Goal: Transaction & Acquisition: Purchase product/service

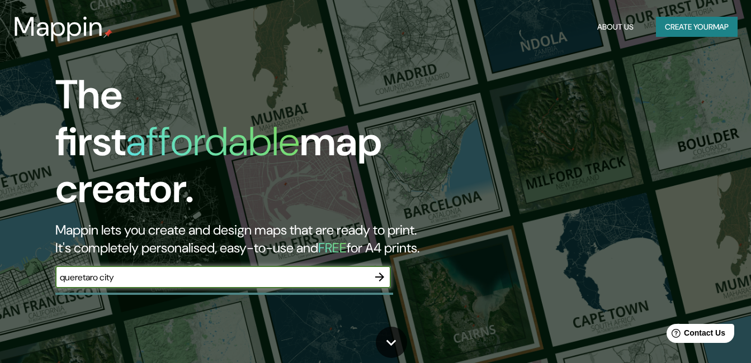
type input "queretaro city"
click at [377, 271] on icon "button" at bounding box center [379, 277] width 13 height 13
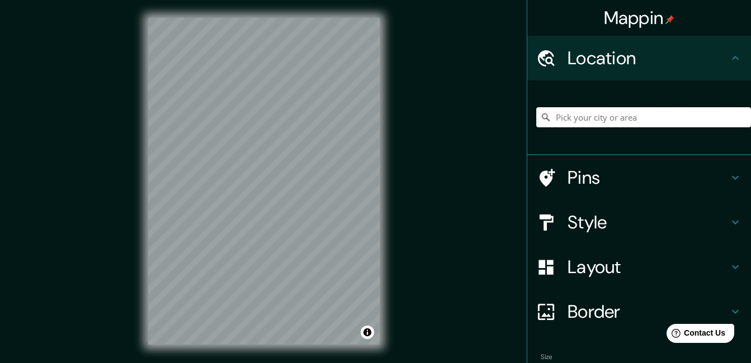
click at [615, 115] on input "Pick your city or area" at bounding box center [643, 117] width 215 height 20
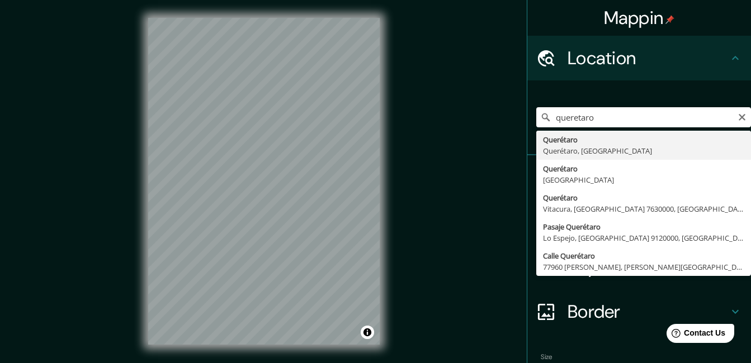
type input "Querétaro, Querétaro, México"
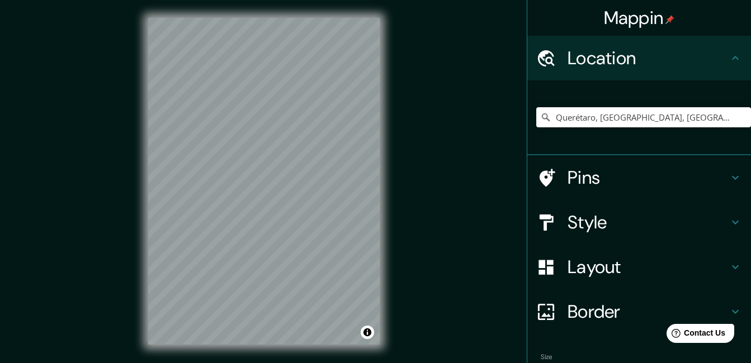
click at [585, 144] on div "Querétaro, Querétaro, México" at bounding box center [643, 117] width 215 height 56
click at [613, 179] on h4 "Pins" at bounding box center [648, 178] width 161 height 22
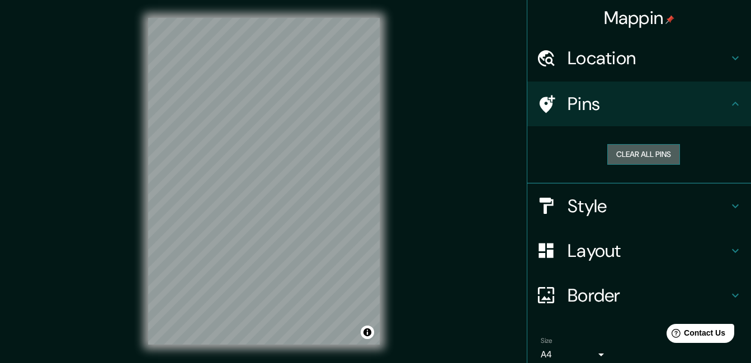
click at [635, 157] on button "Clear all pins" at bounding box center [643, 154] width 73 height 21
click at [696, 207] on h4 "Style" at bounding box center [648, 206] width 161 height 22
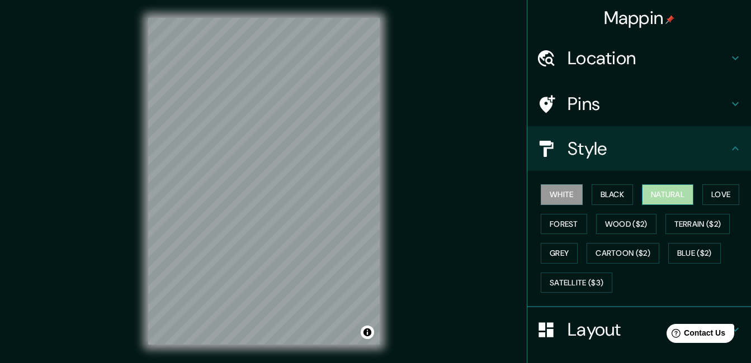
click at [656, 197] on button "Natural" at bounding box center [667, 195] width 51 height 21
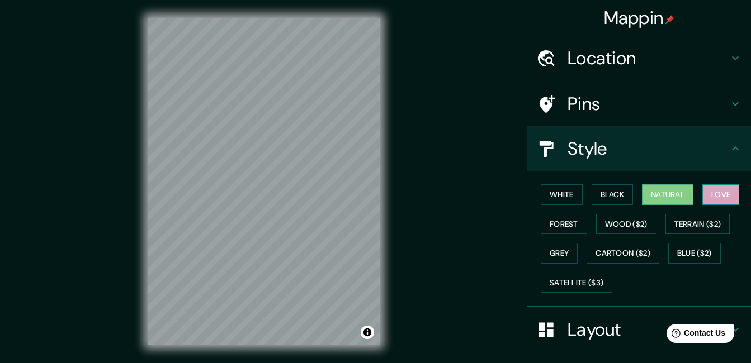
click at [719, 187] on button "Love" at bounding box center [720, 195] width 37 height 21
click at [553, 219] on button "Forest" at bounding box center [564, 224] width 46 height 21
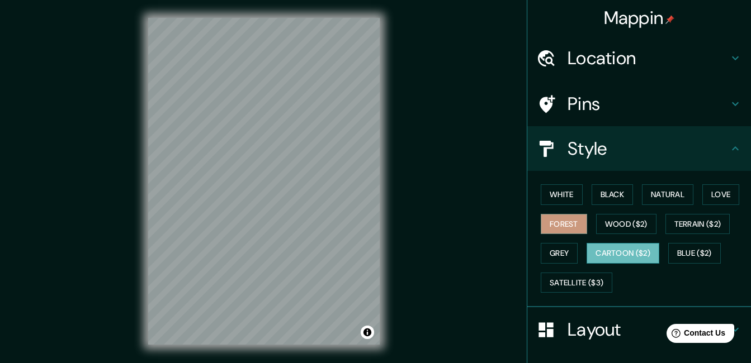
click at [600, 250] on button "Cartoon ($2)" at bounding box center [623, 253] width 73 height 21
click at [556, 250] on button "Grey" at bounding box center [559, 253] width 37 height 21
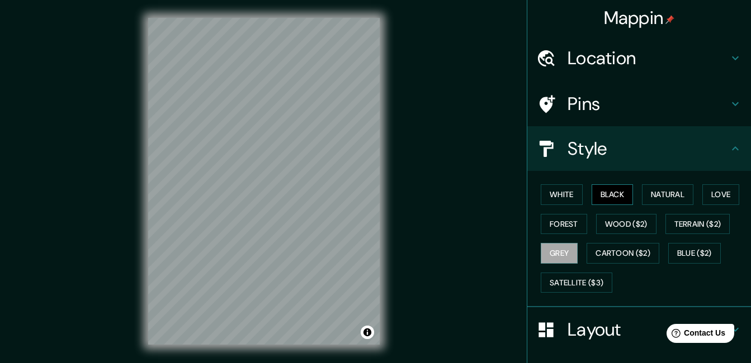
click at [594, 195] on button "Black" at bounding box center [613, 195] width 42 height 21
click at [561, 197] on button "White" at bounding box center [562, 195] width 42 height 21
click at [729, 55] on icon at bounding box center [735, 57] width 13 height 13
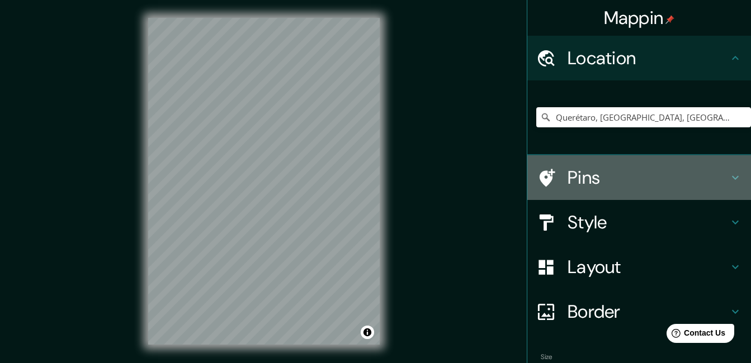
click at [731, 179] on icon at bounding box center [735, 177] width 13 height 13
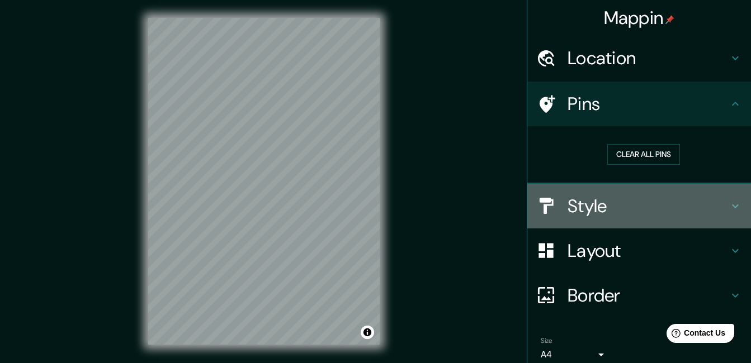
click at [729, 207] on icon at bounding box center [735, 206] width 13 height 13
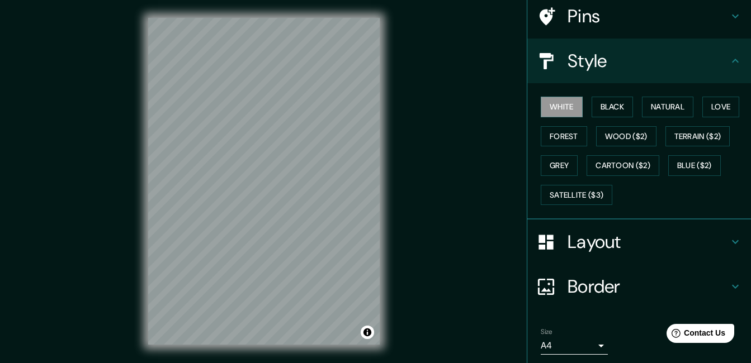
scroll to position [127, 0]
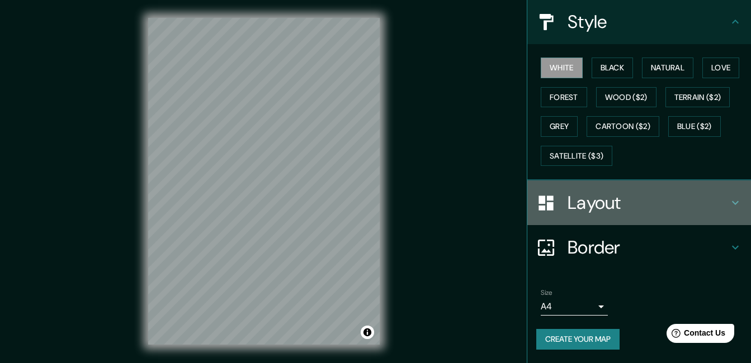
click at [712, 201] on h4 "Layout" at bounding box center [648, 203] width 161 height 22
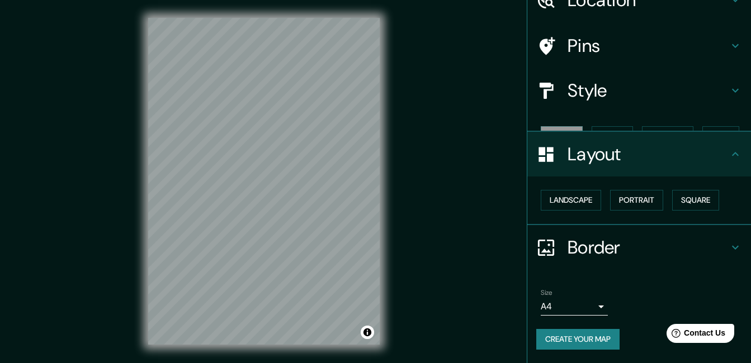
scroll to position [39, 0]
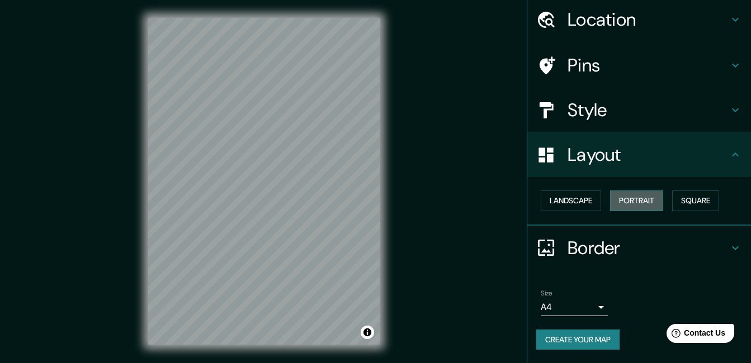
click at [648, 202] on button "Portrait" at bounding box center [636, 201] width 53 height 21
click at [572, 200] on button "Landscape" at bounding box center [571, 201] width 60 height 21
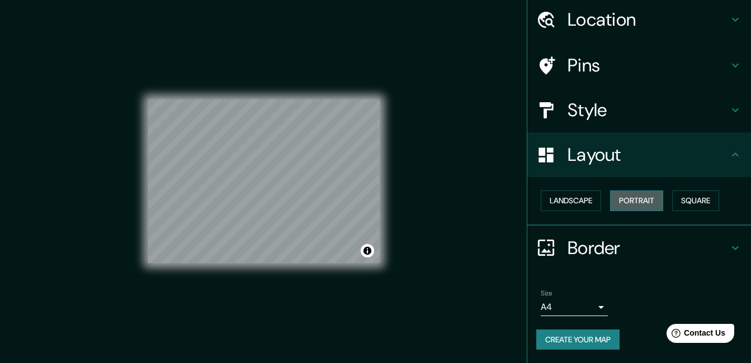
click at [620, 200] on button "Portrait" at bounding box center [636, 201] width 53 height 21
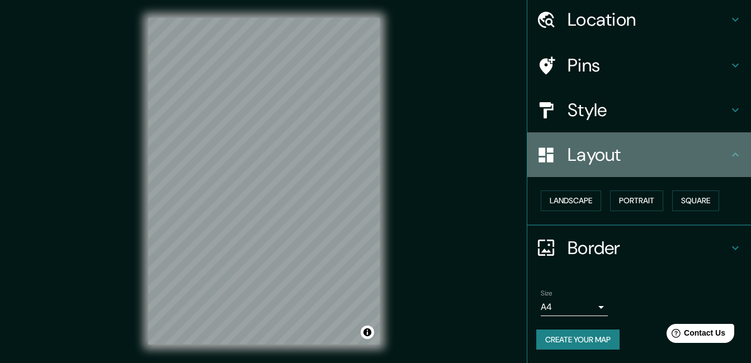
click at [719, 156] on h4 "Layout" at bounding box center [648, 155] width 161 height 22
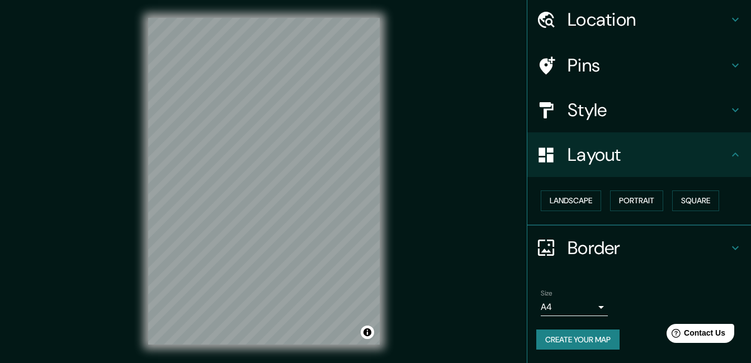
click at [729, 153] on icon at bounding box center [735, 154] width 13 height 13
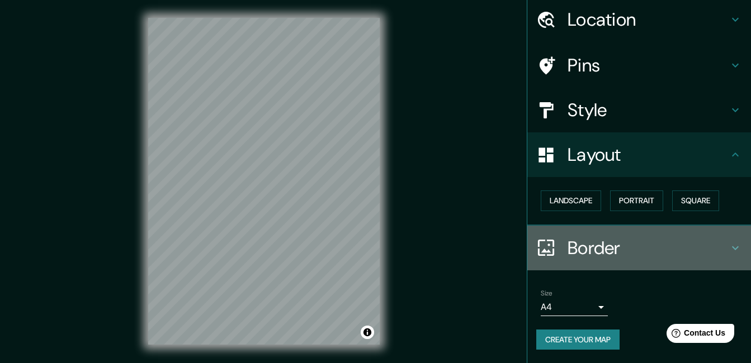
click at [729, 247] on icon at bounding box center [735, 248] width 13 height 13
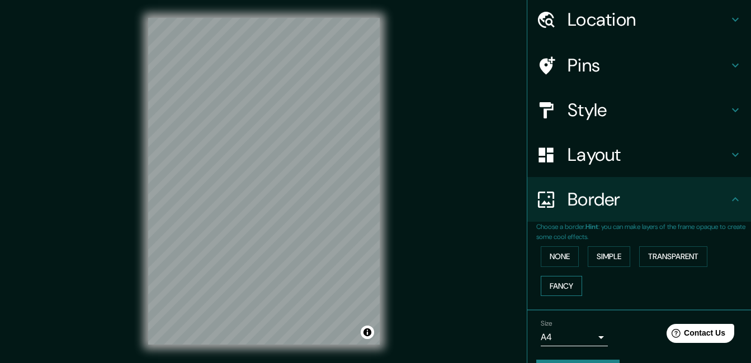
click at [557, 280] on button "Fancy" at bounding box center [561, 286] width 41 height 21
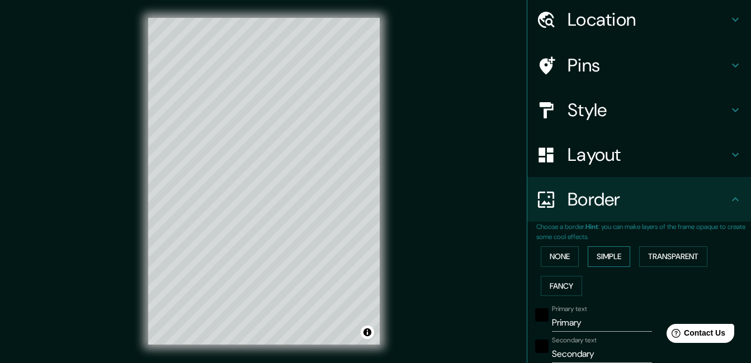
click at [602, 259] on button "Simple" at bounding box center [609, 257] width 42 height 21
click at [669, 258] on button "Transparent" at bounding box center [673, 257] width 68 height 21
click at [561, 281] on button "Fancy" at bounding box center [561, 286] width 41 height 21
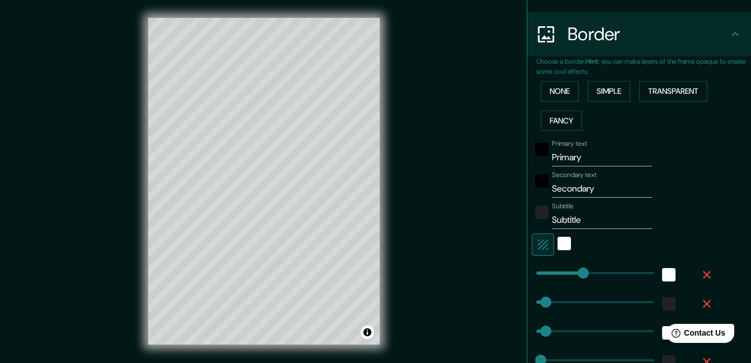
scroll to position [203, 0]
type input "37"
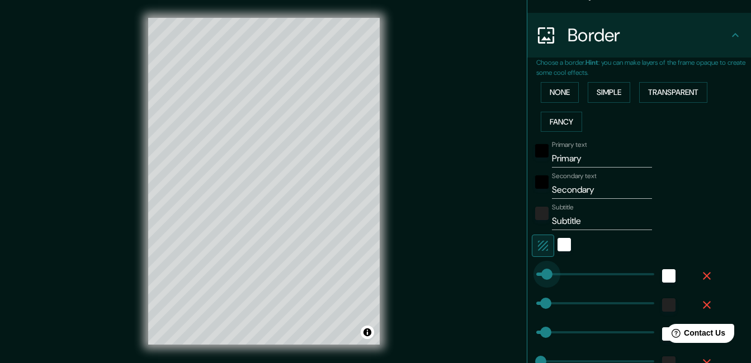
drag, startPoint x: 571, startPoint y: 277, endPoint x: 538, endPoint y: 277, distance: 32.4
type input "33"
type input "17"
type input "79"
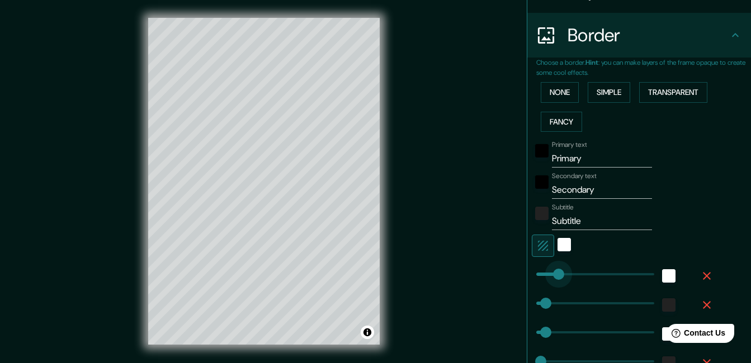
drag, startPoint x: 543, startPoint y: 276, endPoint x: 550, endPoint y: 275, distance: 7.3
type input "33"
type input "17"
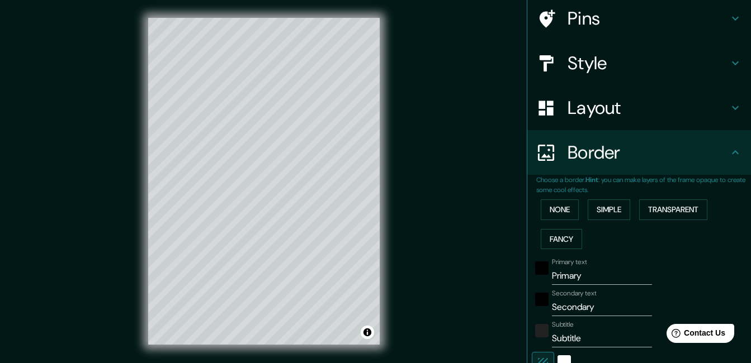
scroll to position [82, 0]
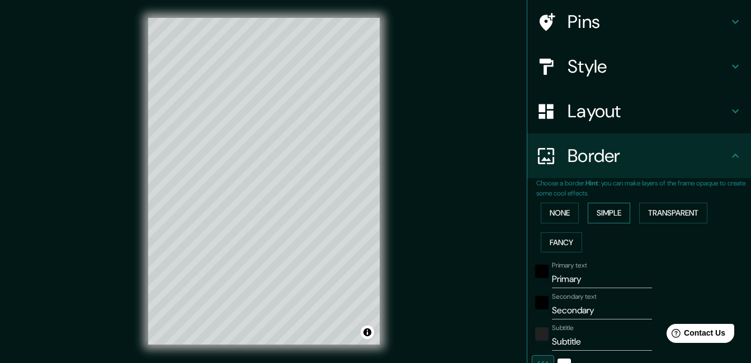
click at [599, 217] on button "Simple" at bounding box center [609, 213] width 42 height 21
click at [743, 180] on div "Mappin Location Querétaro, Querétaro, México Pins Style Layout Border Choose a …" at bounding box center [639, 181] width 224 height 363
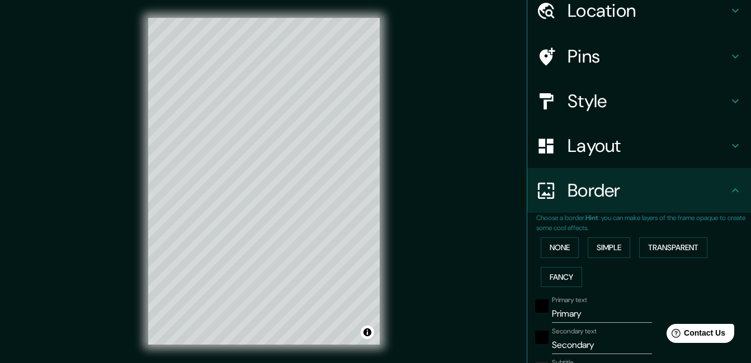
scroll to position [0, 0]
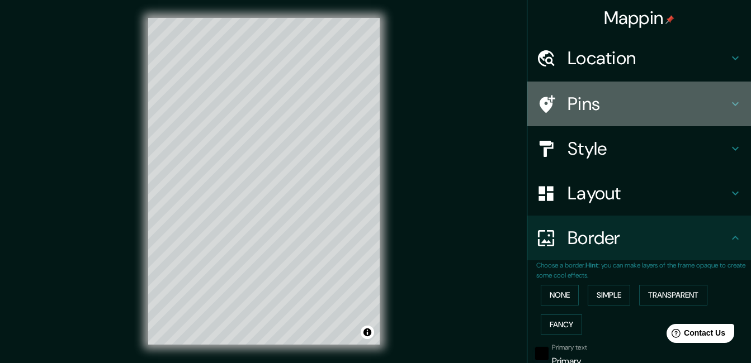
click at [682, 102] on h4 "Pins" at bounding box center [648, 104] width 161 height 22
type input "166"
type input "33"
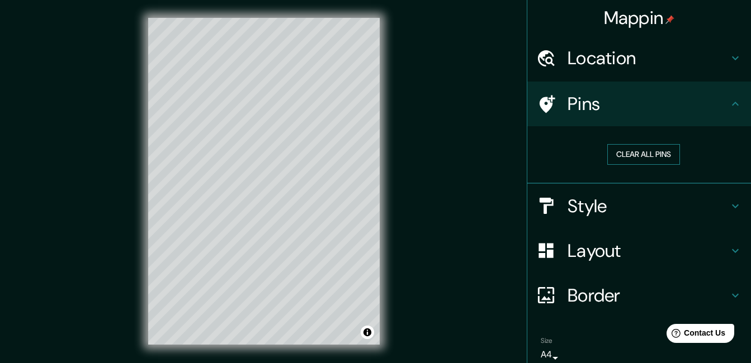
click at [646, 155] on button "Clear all pins" at bounding box center [643, 154] width 73 height 21
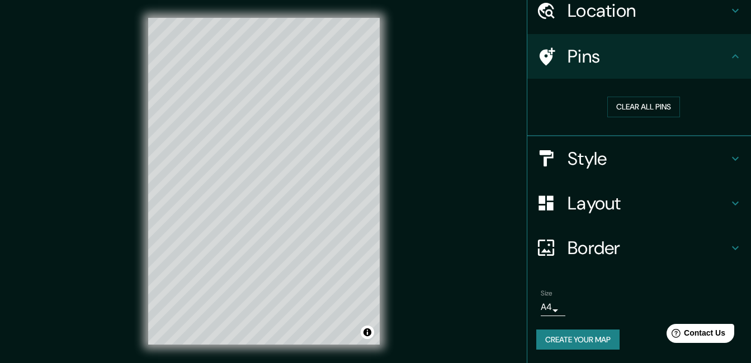
click at [539, 309] on body "Mappin Location Querétaro, Querétaro, México Pins Clear all pins Style Layout B…" at bounding box center [375, 181] width 751 height 363
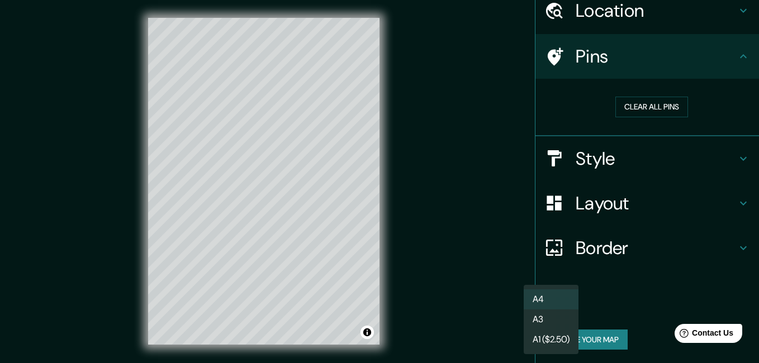
click at [607, 297] on div at bounding box center [379, 181] width 759 height 363
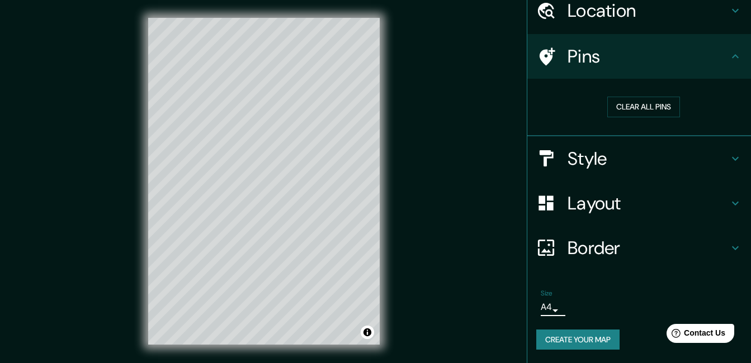
click at [587, 346] on button "Create your map" at bounding box center [577, 340] width 83 height 21
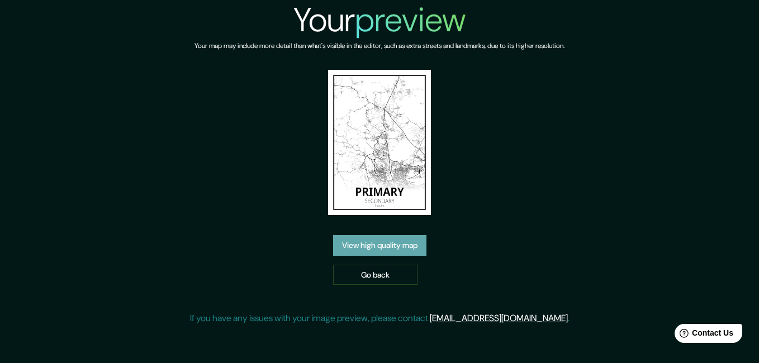
click at [396, 244] on link "View high quality map" at bounding box center [379, 245] width 93 height 21
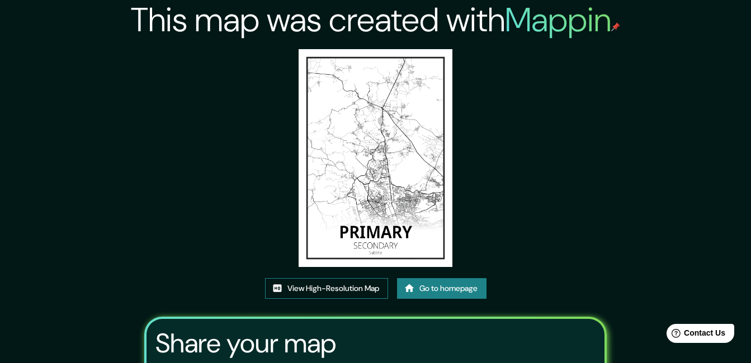
click at [327, 286] on link "View High-Resolution Map" at bounding box center [326, 288] width 123 height 21
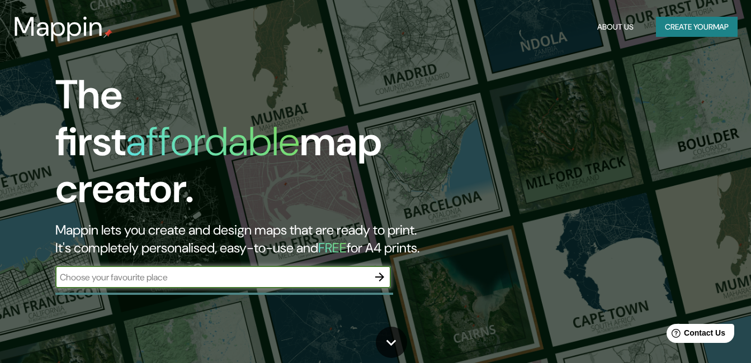
drag, startPoint x: 374, startPoint y: 264, endPoint x: 420, endPoint y: 361, distance: 107.3
click at [374, 271] on icon "button" at bounding box center [379, 277] width 13 height 13
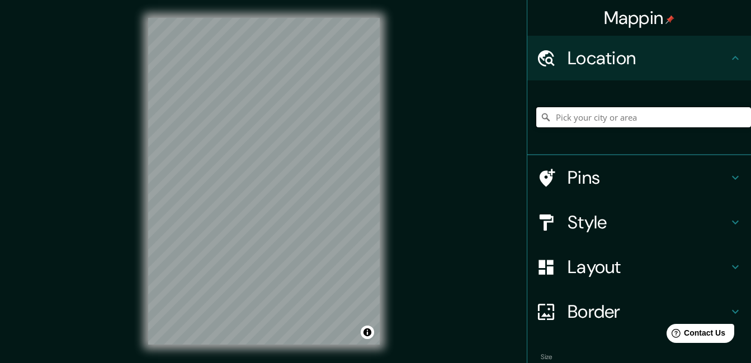
click at [579, 116] on input "Pick your city or area" at bounding box center [643, 117] width 215 height 20
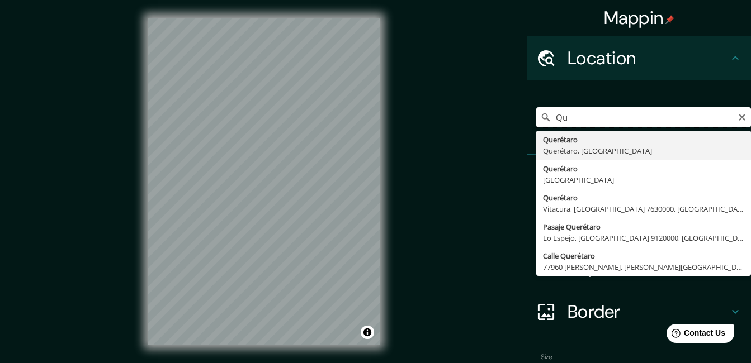
type input "Q"
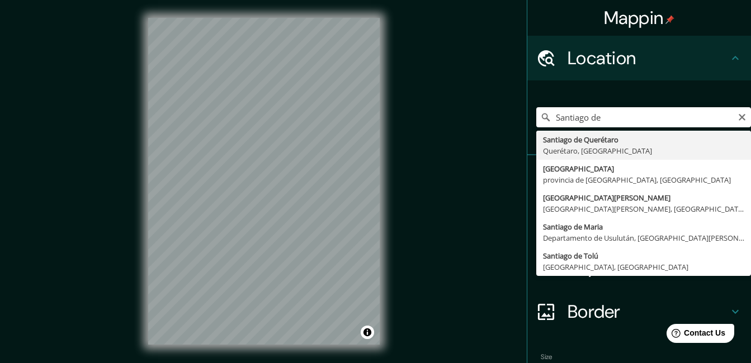
type input "Santiago de Querétaro, Querétaro, México"
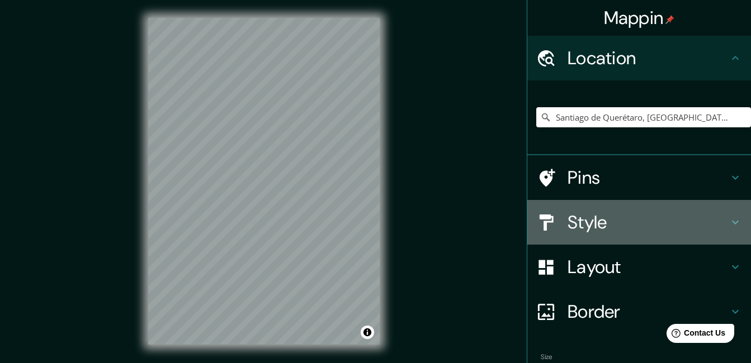
click at [705, 222] on h4 "Style" at bounding box center [648, 222] width 161 height 22
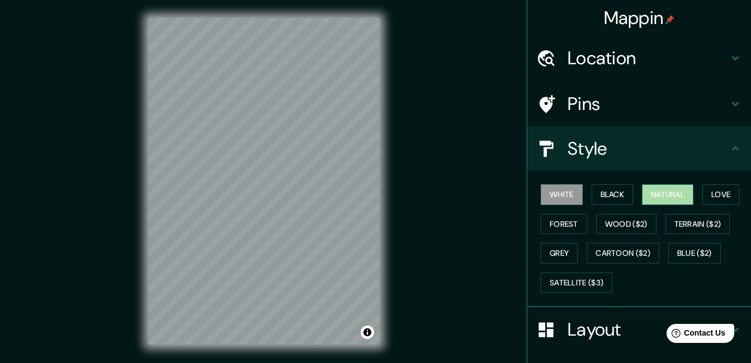
click at [669, 191] on button "Natural" at bounding box center [667, 195] width 51 height 21
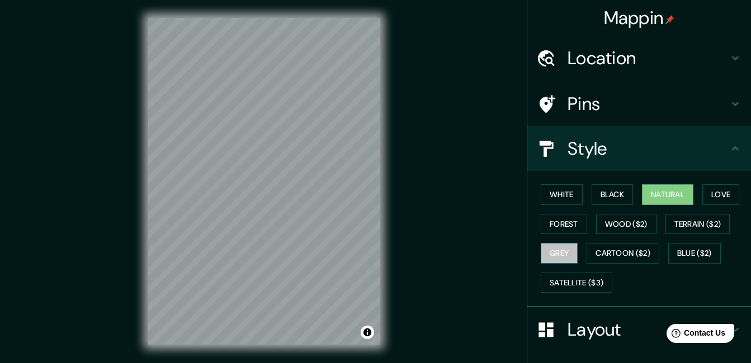
click at [552, 248] on button "Grey" at bounding box center [559, 253] width 37 height 21
click at [365, 335] on button "Toggle attribution" at bounding box center [367, 332] width 13 height 13
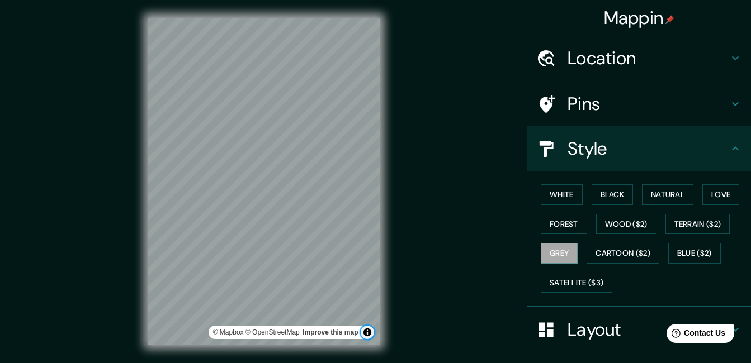
click at [365, 331] on button "Toggle attribution" at bounding box center [367, 332] width 13 height 13
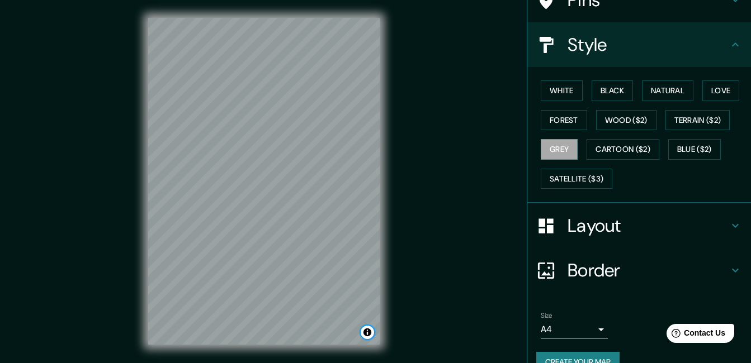
scroll to position [127, 0]
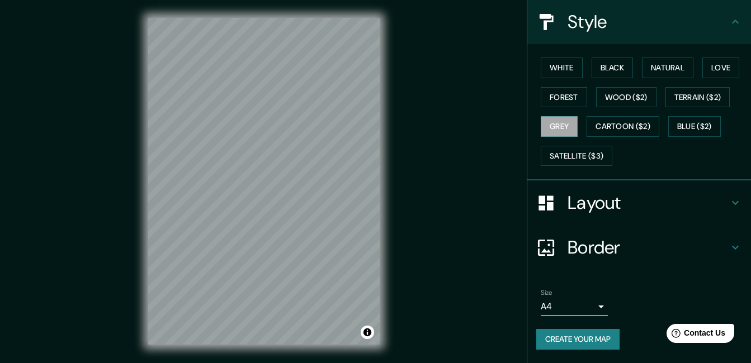
click at [708, 191] on div "Layout" at bounding box center [639, 203] width 224 height 45
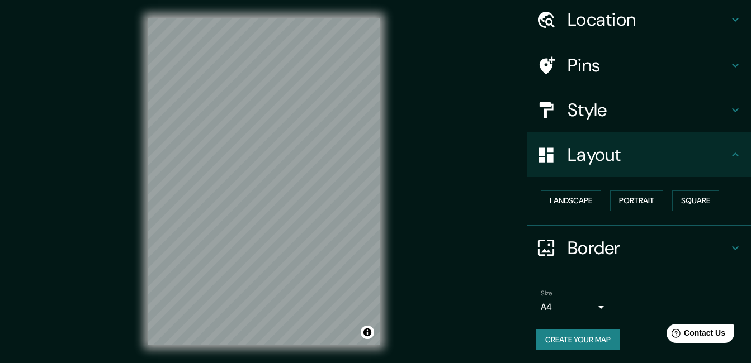
scroll to position [39, 0]
click at [691, 253] on h4 "Border" at bounding box center [648, 248] width 161 height 22
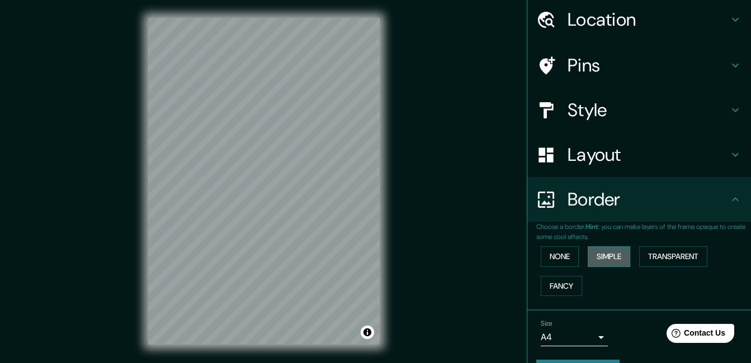
click at [599, 256] on button "Simple" at bounding box center [609, 257] width 42 height 21
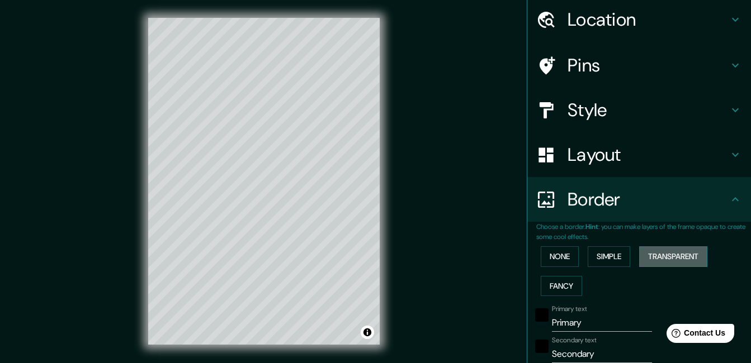
click at [650, 256] on button "Transparent" at bounding box center [673, 257] width 68 height 21
click at [551, 294] on button "Fancy" at bounding box center [561, 286] width 41 height 21
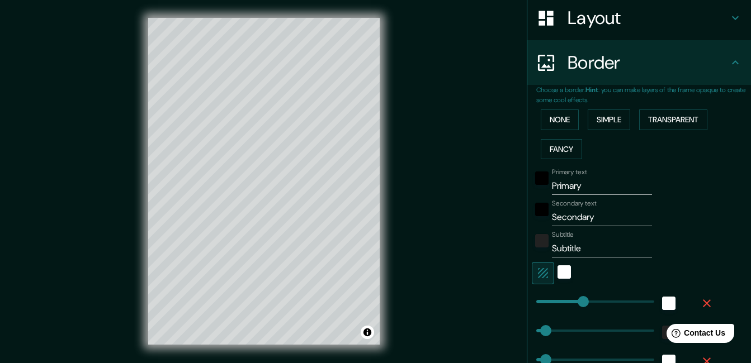
scroll to position [180, 0]
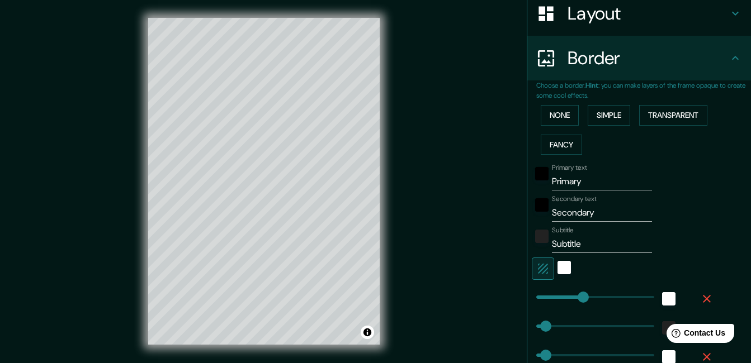
click at [536, 268] on icon "button" at bounding box center [542, 268] width 13 height 13
type input "166"
type input "33"
type input "17"
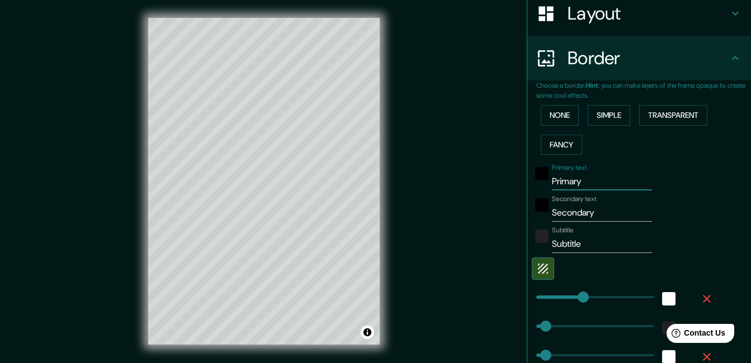
drag, startPoint x: 594, startPoint y: 185, endPoint x: 504, endPoint y: 192, distance: 89.7
click at [504, 192] on div "Mappin Location Santiago de Querétaro, Querétaro, México Pins Style Layout Bord…" at bounding box center [375, 190] width 751 height 381
click at [546, 112] on button "None" at bounding box center [560, 115] width 38 height 21
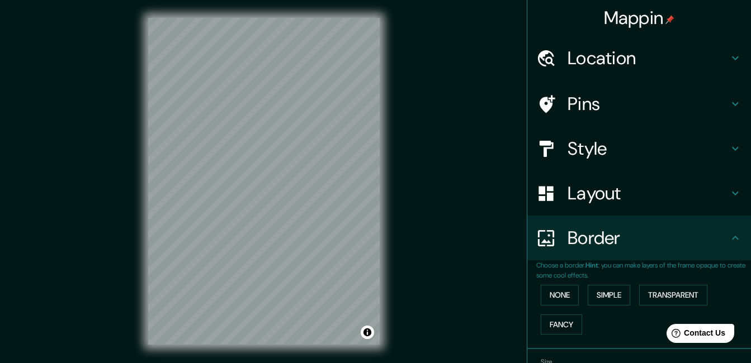
scroll to position [69, 0]
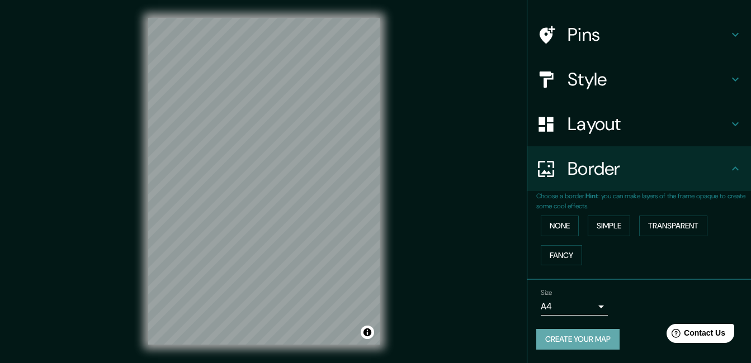
click at [573, 334] on button "Create your map" at bounding box center [577, 339] width 83 height 21
click at [592, 340] on button "Create your map" at bounding box center [577, 339] width 83 height 21
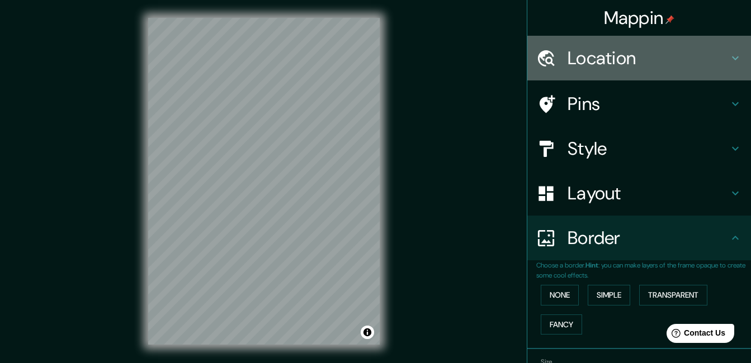
click at [699, 56] on h4 "Location" at bounding box center [648, 58] width 161 height 22
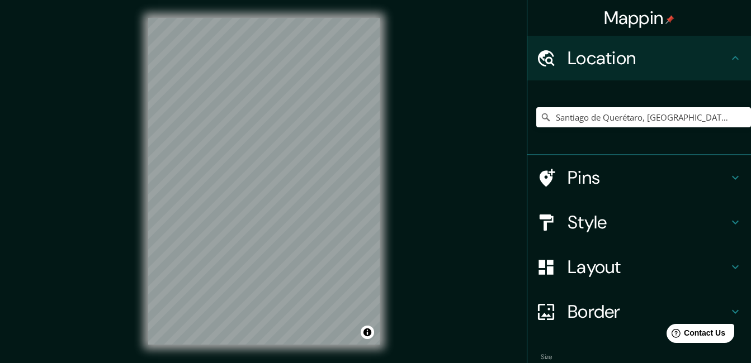
scroll to position [48, 0]
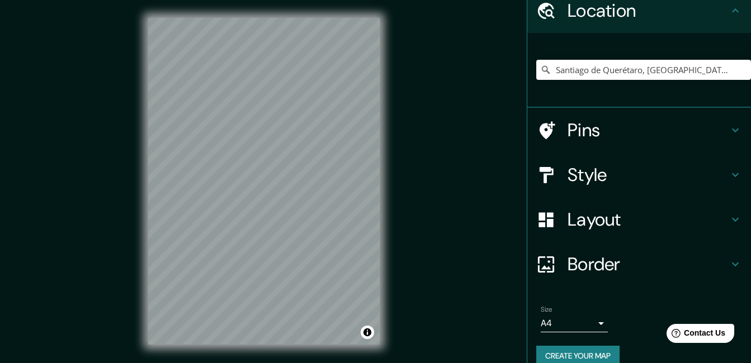
click at [713, 130] on h4 "Pins" at bounding box center [648, 130] width 161 height 22
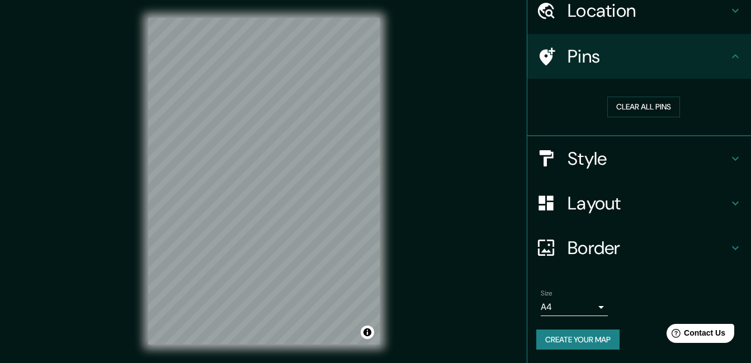
click at [720, 150] on div "Style" at bounding box center [639, 158] width 224 height 45
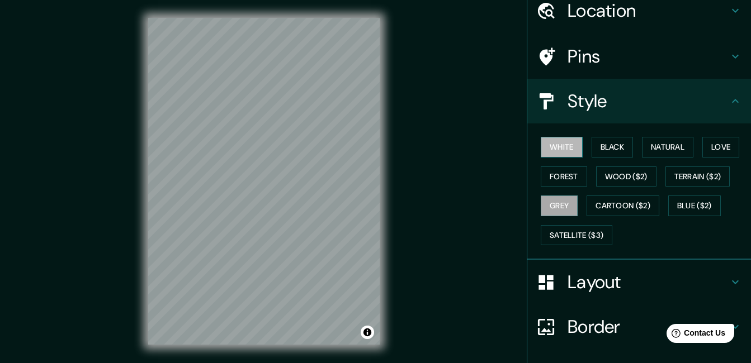
click at [564, 145] on button "White" at bounding box center [562, 147] width 42 height 21
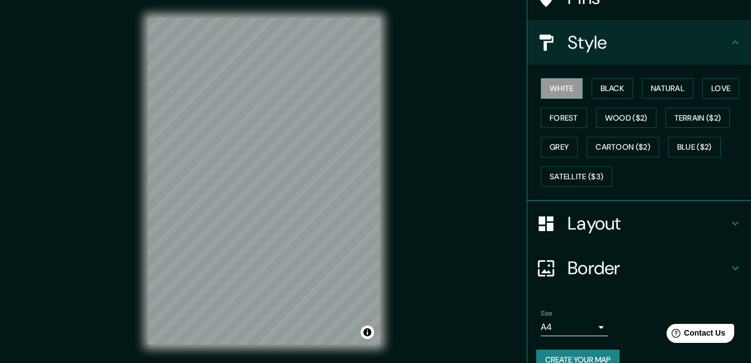
scroll to position [127, 0]
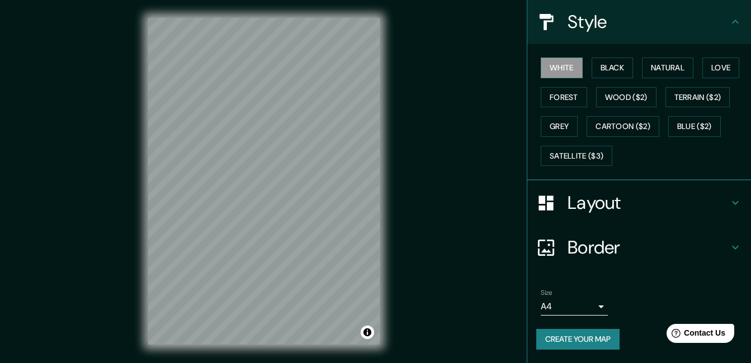
click at [585, 340] on button "Create your map" at bounding box center [577, 339] width 83 height 21
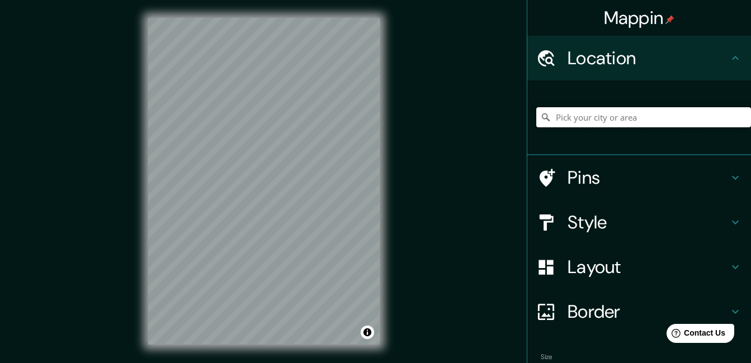
click at [600, 116] on input "Pick your city or area" at bounding box center [643, 117] width 215 height 20
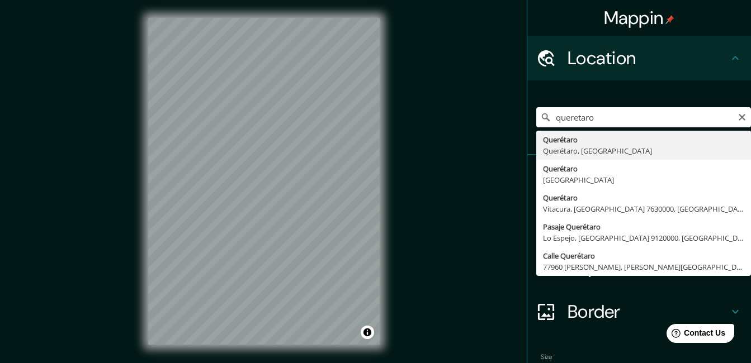
type input "Querétaro, Querétaro, México"
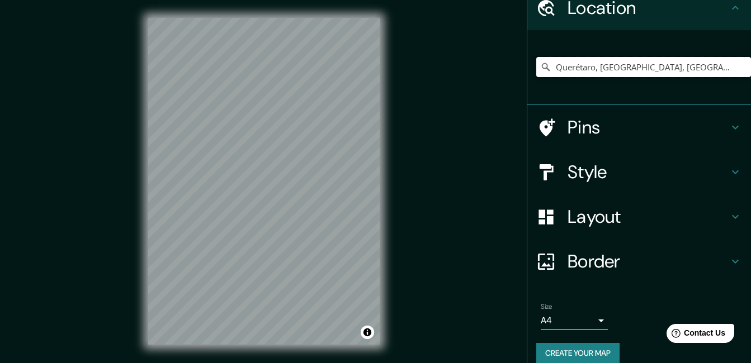
scroll to position [64, 0]
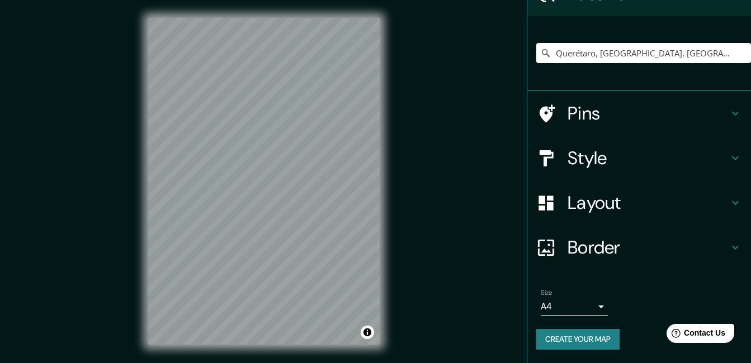
click at [585, 338] on button "Create your map" at bounding box center [577, 339] width 83 height 21
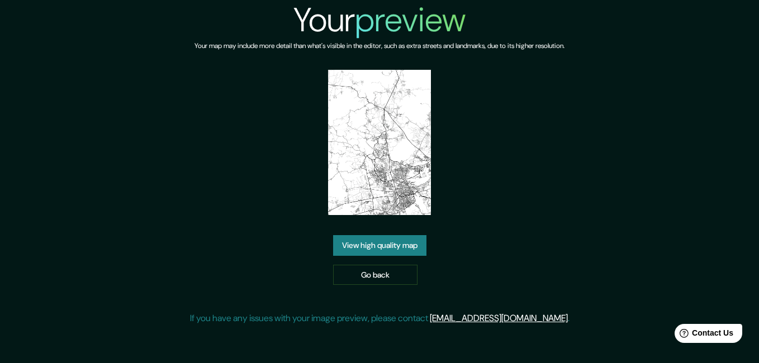
click at [399, 245] on link "View high quality map" at bounding box center [379, 245] width 93 height 21
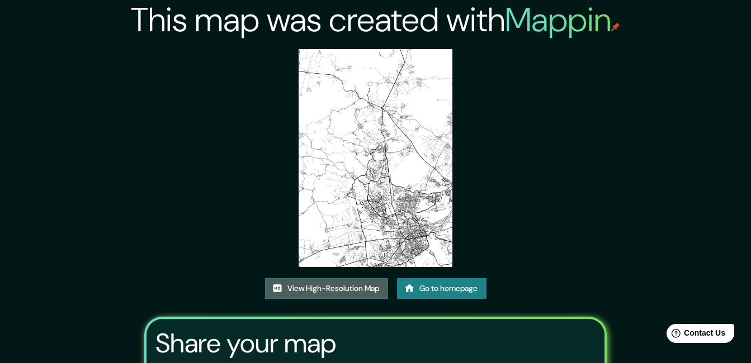
click at [345, 292] on link "View High-Resolution Map" at bounding box center [326, 288] width 123 height 21
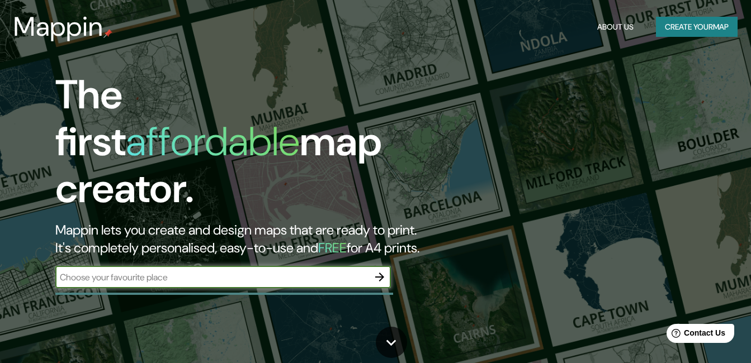
click at [697, 29] on button "Create your map" at bounding box center [697, 27] width 82 height 21
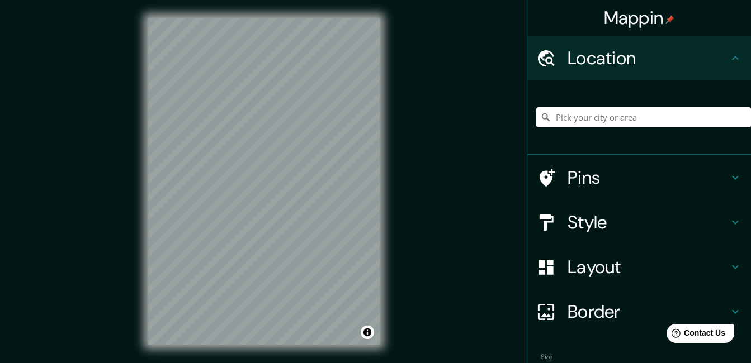
click at [578, 110] on input "Pick your city or area" at bounding box center [643, 117] width 215 height 20
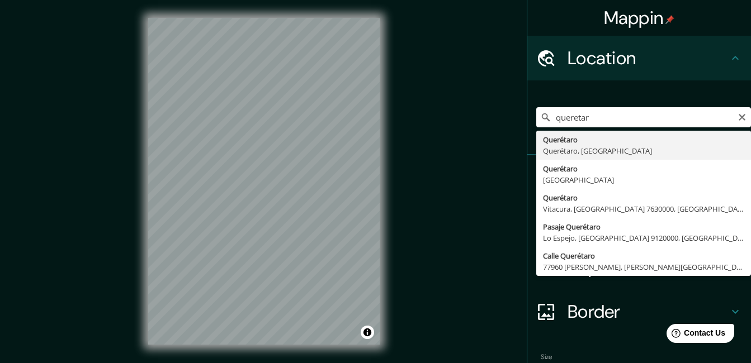
type input "Querétaro, Querétaro, México"
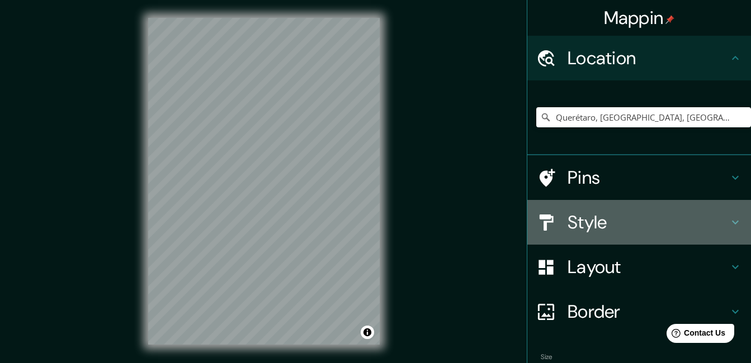
click at [719, 219] on h4 "Style" at bounding box center [648, 222] width 161 height 22
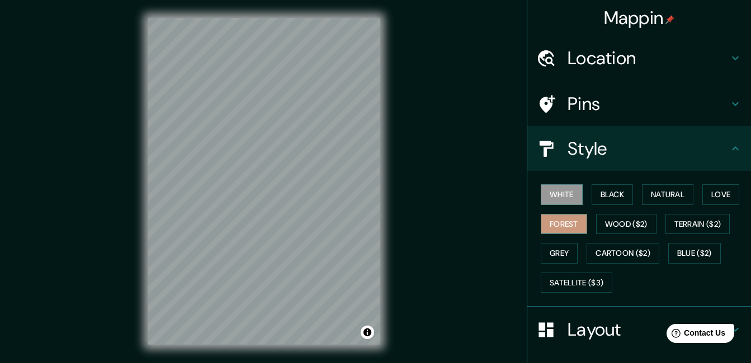
click at [557, 228] on button "Forest" at bounding box center [564, 224] width 46 height 21
click at [668, 195] on button "Natural" at bounding box center [667, 195] width 51 height 21
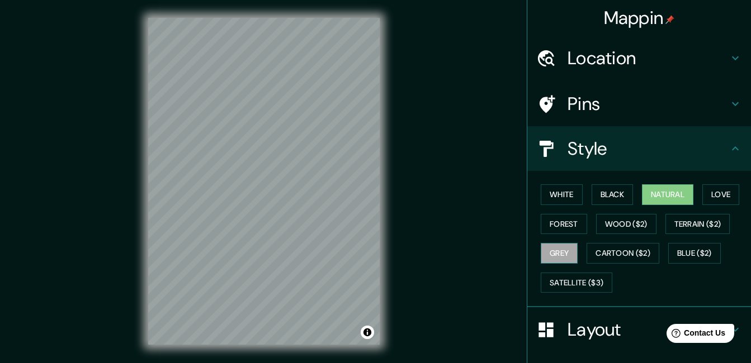
click at [560, 252] on button "Grey" at bounding box center [559, 253] width 37 height 21
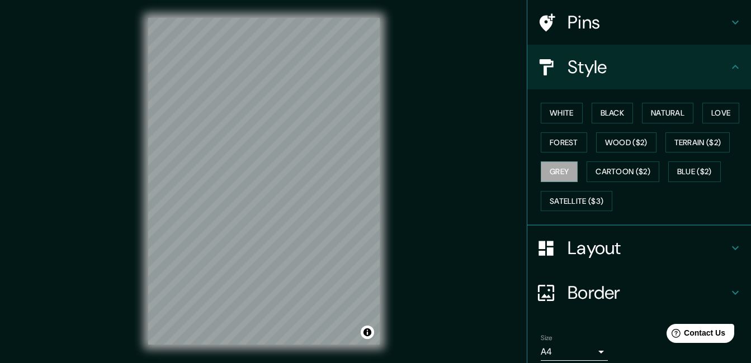
scroll to position [127, 0]
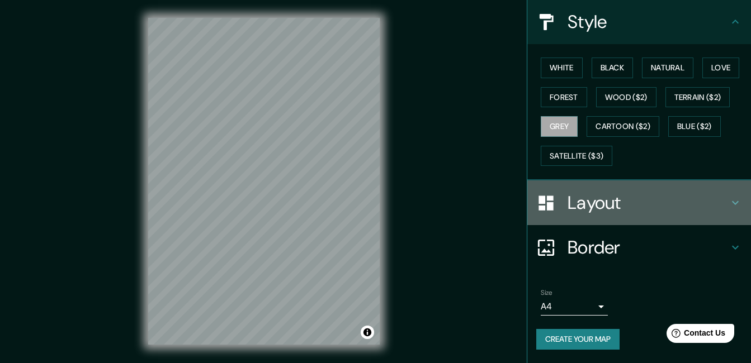
click at [720, 207] on h4 "Layout" at bounding box center [648, 203] width 161 height 22
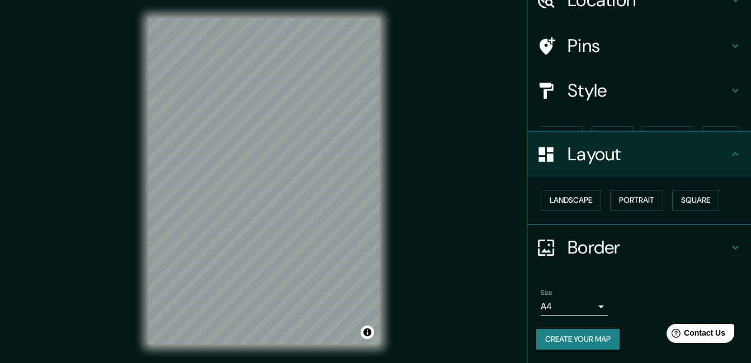
scroll to position [39, 0]
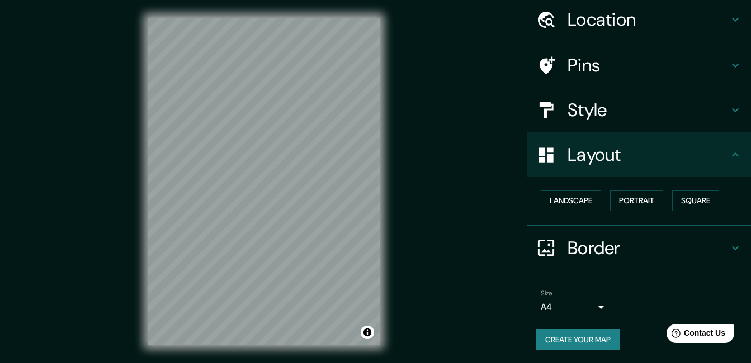
click at [585, 333] on button "Create your map" at bounding box center [577, 340] width 83 height 21
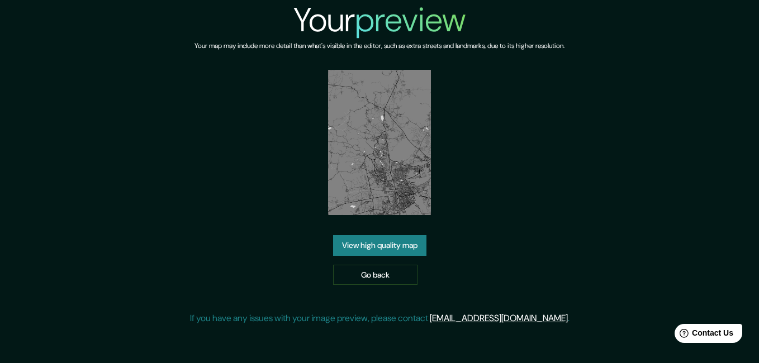
click at [392, 245] on link "View high quality map" at bounding box center [379, 245] width 93 height 21
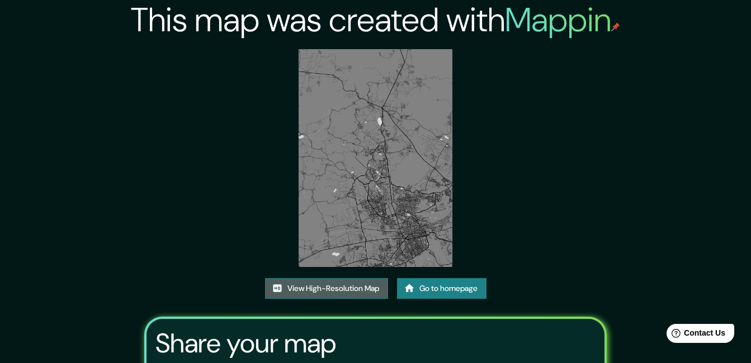
click at [339, 280] on link "View High-Resolution Map" at bounding box center [326, 288] width 123 height 21
